Goal: Information Seeking & Learning: Understand process/instructions

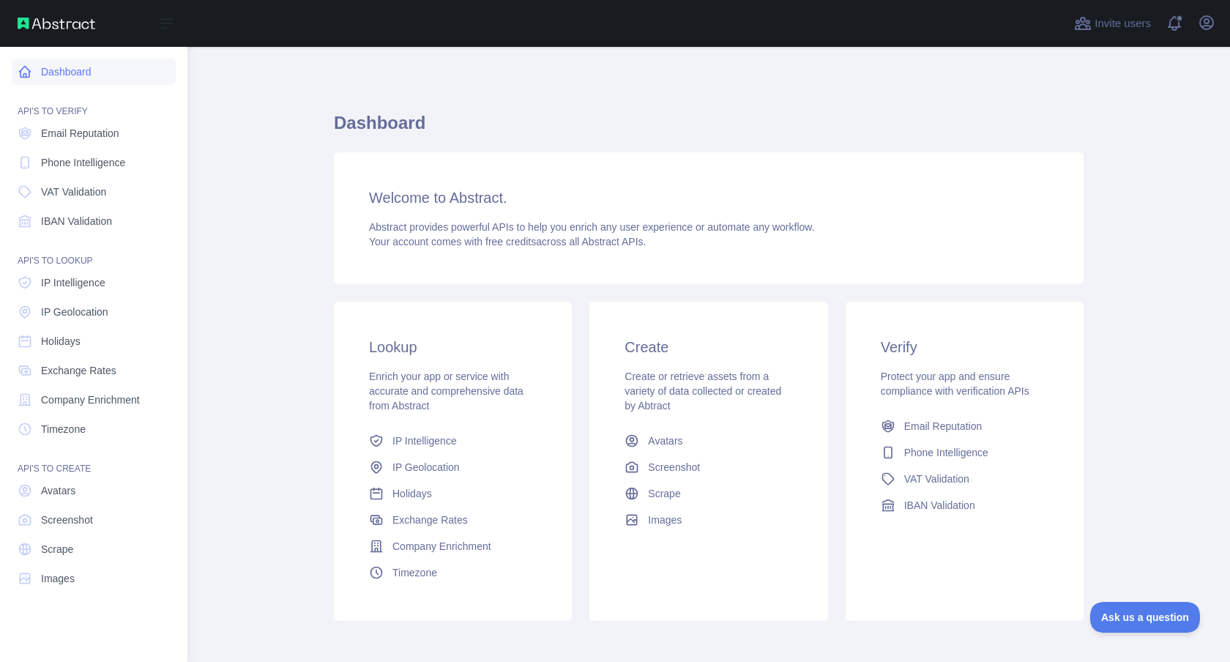
click at [23, 72] on icon at bounding box center [25, 71] width 15 height 15
click at [98, 136] on span "Email Reputation" at bounding box center [80, 133] width 78 height 15
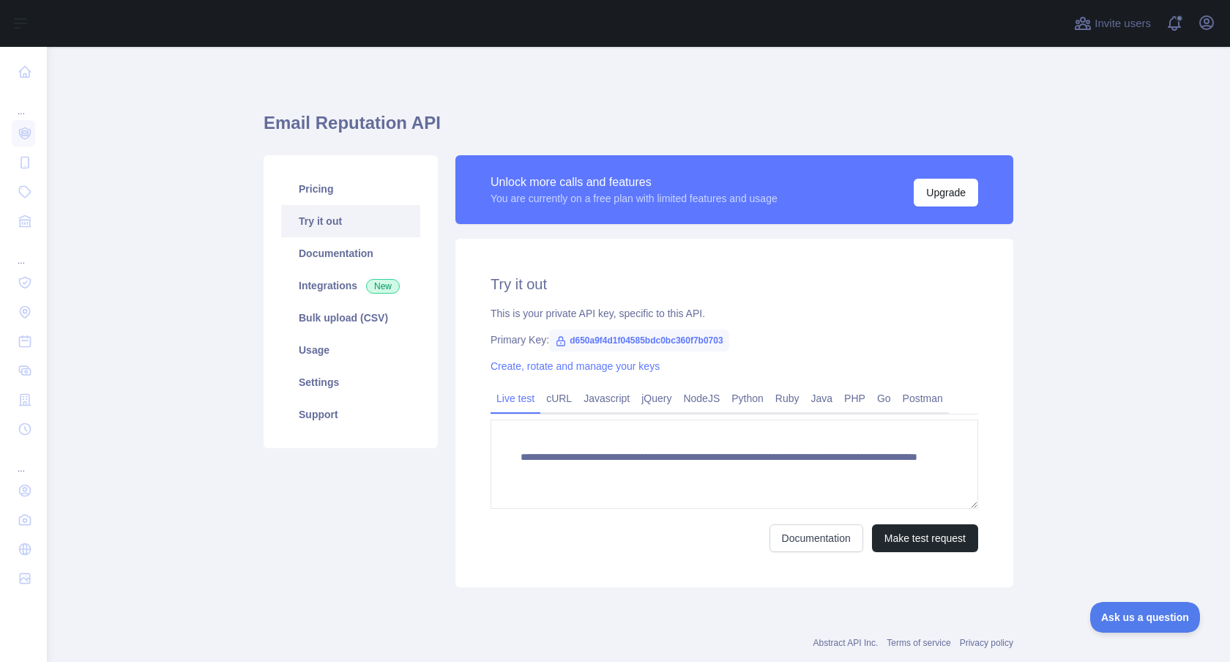
click at [646, 342] on span "d650a9f4d1f04585bdc0bc360f7b0703" at bounding box center [638, 340] width 179 height 22
copy span "d650a9f4d1f04585bdc0bc360f7b0703"
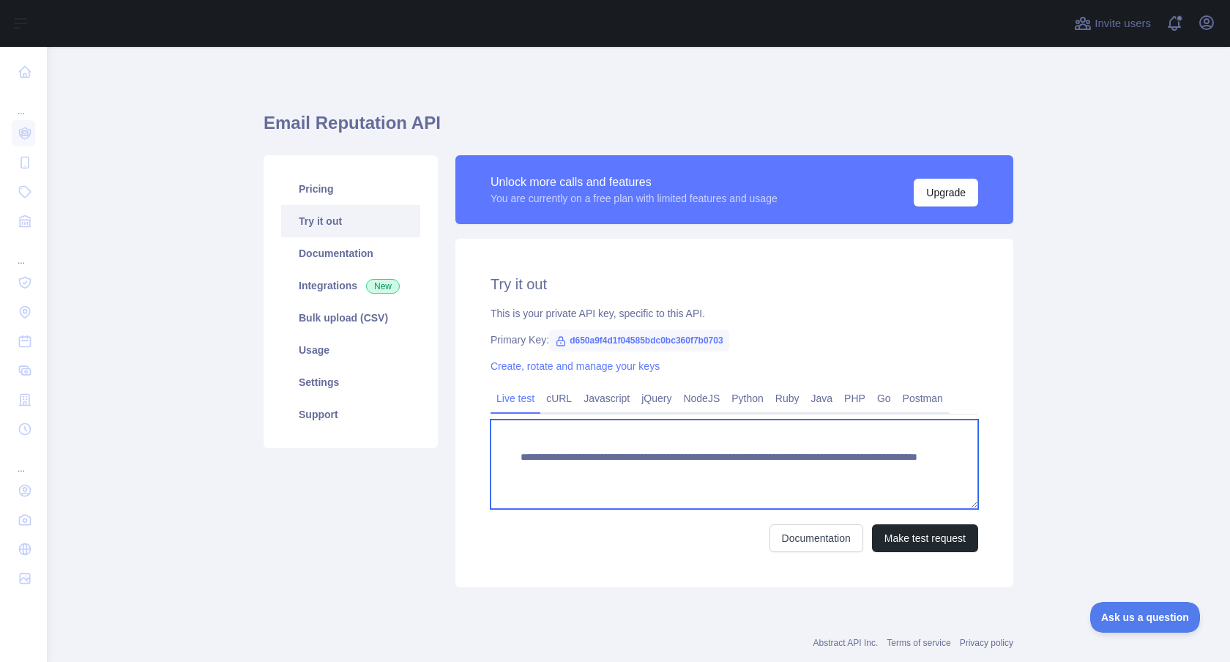
click at [789, 473] on textarea "**********" at bounding box center [734, 463] width 488 height 89
drag, startPoint x: 518, startPoint y: 457, endPoint x: 941, endPoint y: 470, distance: 422.6
click at [941, 470] on textarea "**********" at bounding box center [734, 463] width 488 height 89
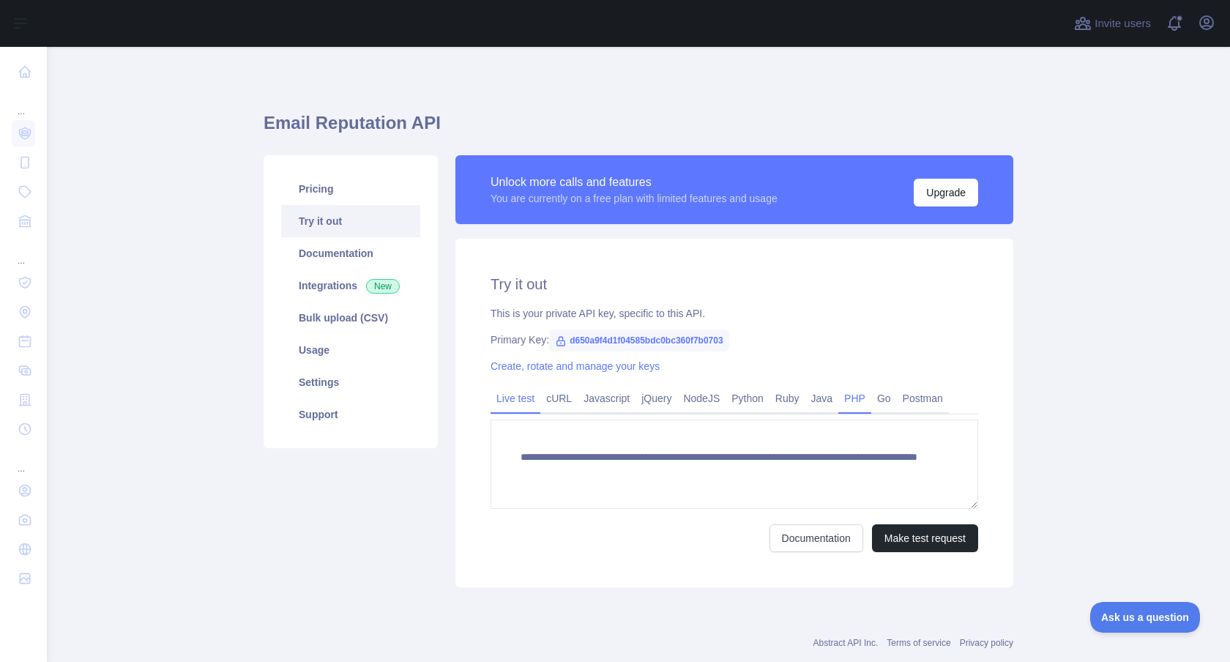
click at [866, 395] on link "PHP" at bounding box center [854, 398] width 33 height 23
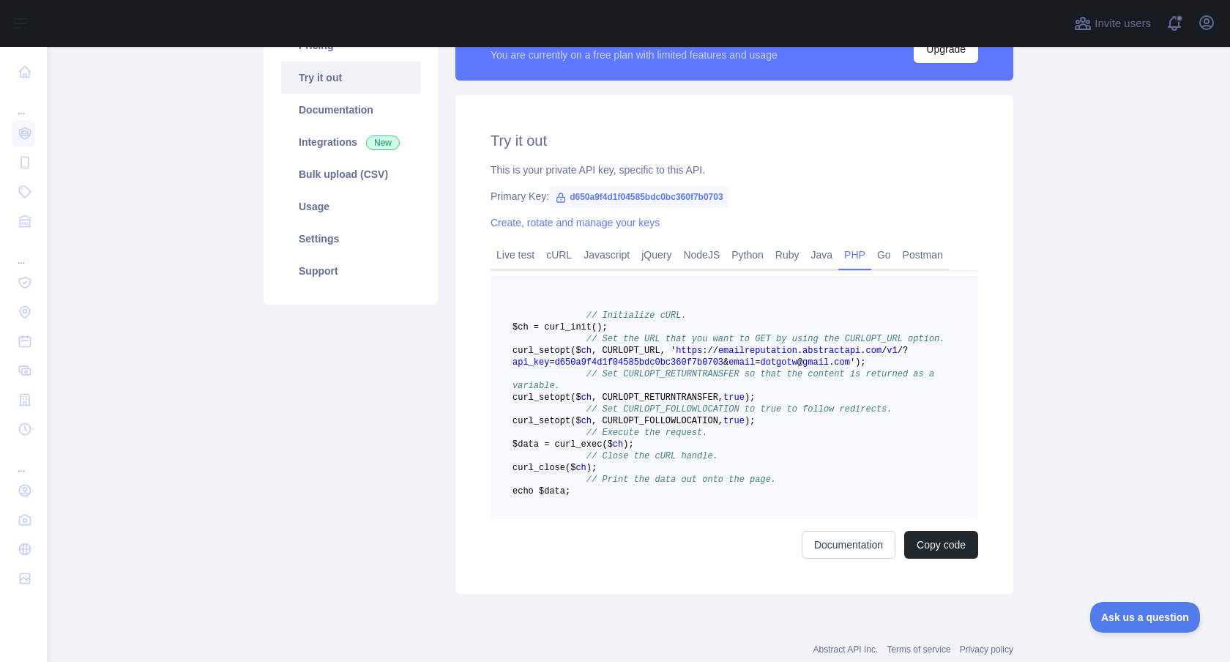
scroll to position [149, 0]
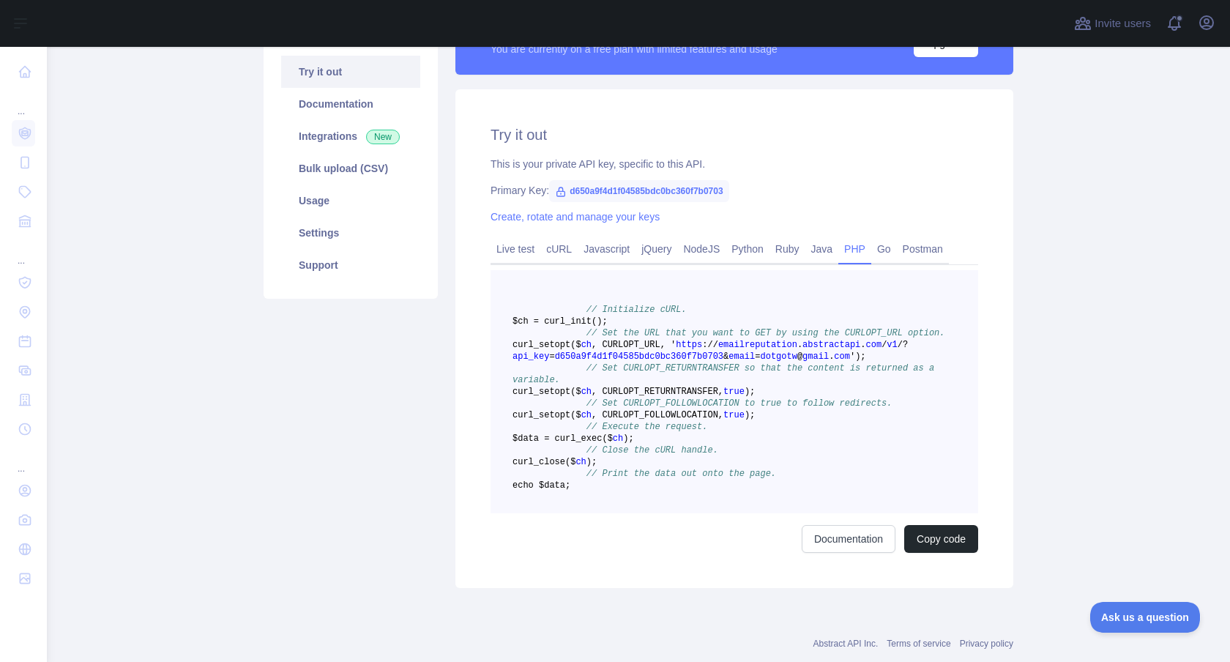
drag, startPoint x: 586, startPoint y: 309, endPoint x: 679, endPoint y: 572, distance: 279.4
click at [679, 513] on pre "// Initialize cURL. $ch = curl _init() ; // Set the URL that you want to GET by…" at bounding box center [734, 391] width 488 height 243
copy code "// Initialize cURL. $ch = curl _init() ; // Set the URL that you want to GET by…"
